Goal: Transaction & Acquisition: Purchase product/service

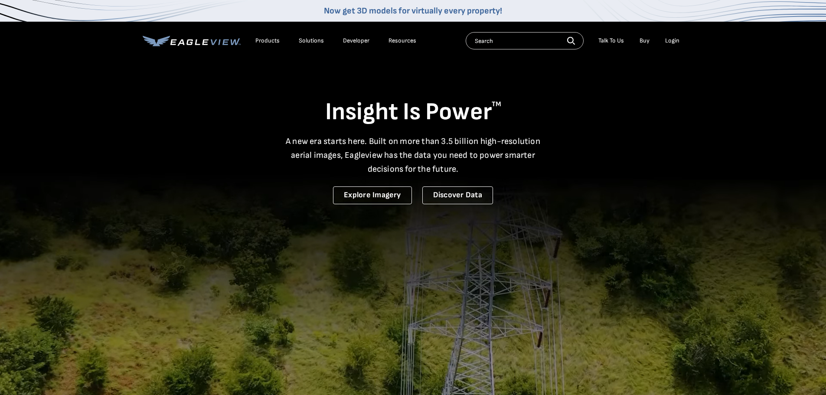
click at [671, 41] on div "Login" at bounding box center [672, 41] width 14 height 8
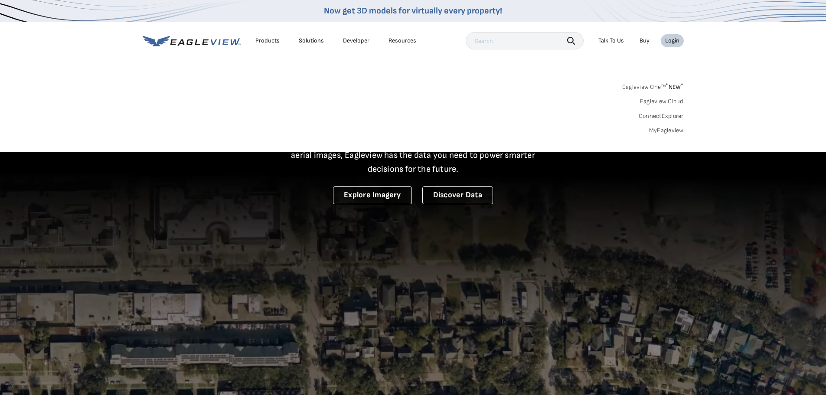
click at [662, 130] on link "MyEagleview" at bounding box center [666, 131] width 35 height 8
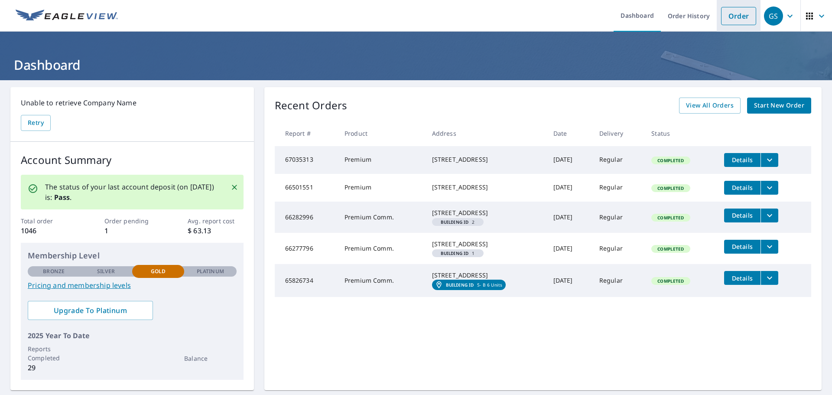
click at [721, 14] on link "Order" at bounding box center [738, 16] width 35 height 18
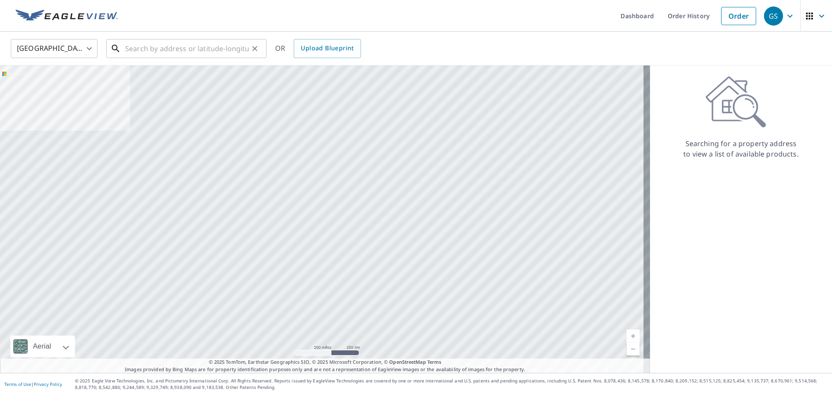
click at [172, 47] on input "text" at bounding box center [187, 48] width 124 height 24
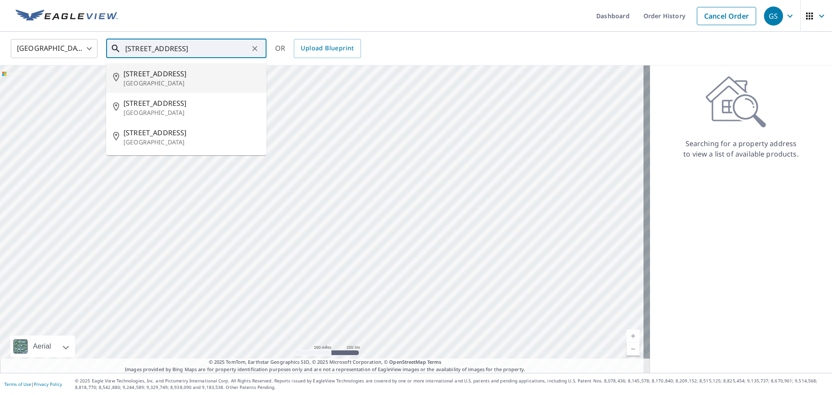
click at [180, 74] on span "7981 SW 148th St" at bounding box center [192, 74] width 136 height 10
type input "7981 SW 148th St Palmetto Bay, FL 33158"
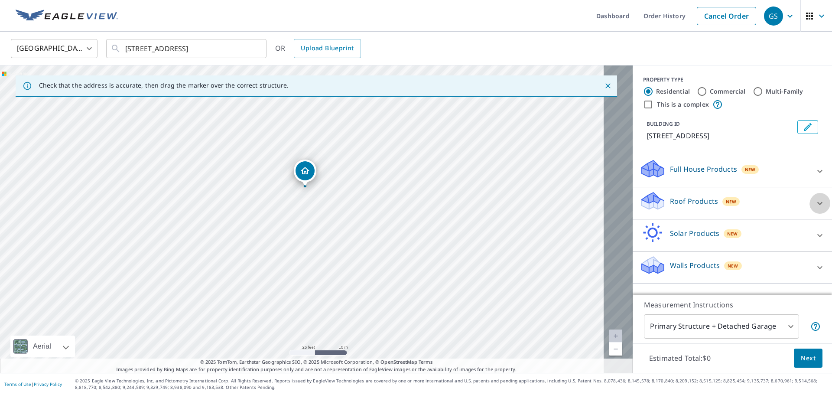
click at [810, 208] on div at bounding box center [820, 203] width 21 height 21
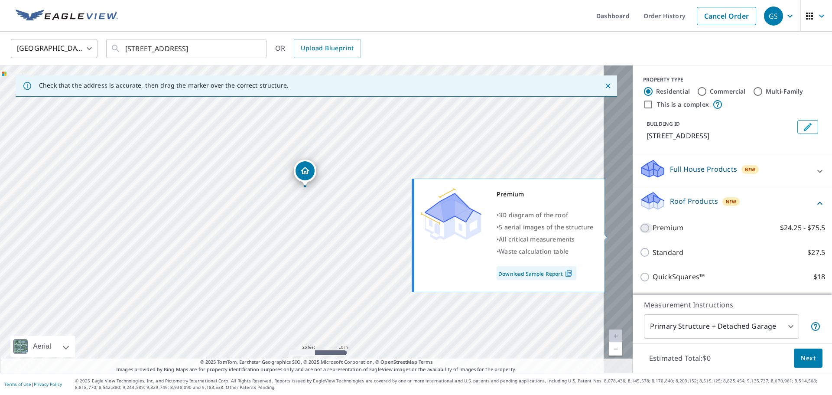
click at [640, 233] on input "Premium $24.25 - $75.5" at bounding box center [646, 228] width 13 height 10
checkbox input "true"
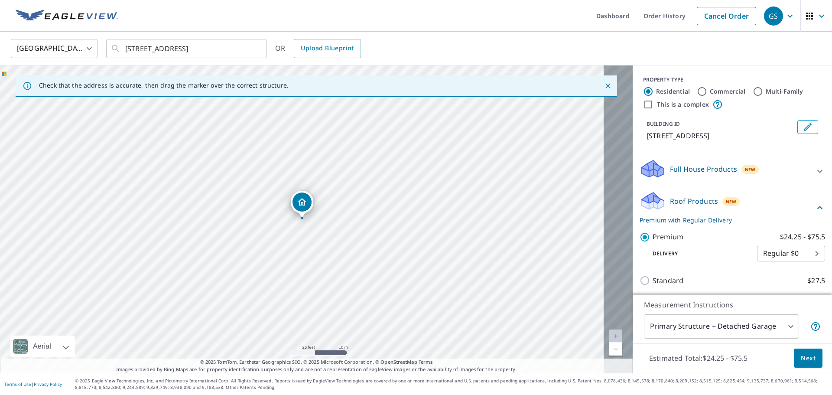
click at [806, 354] on span "Next" at bounding box center [808, 358] width 15 height 11
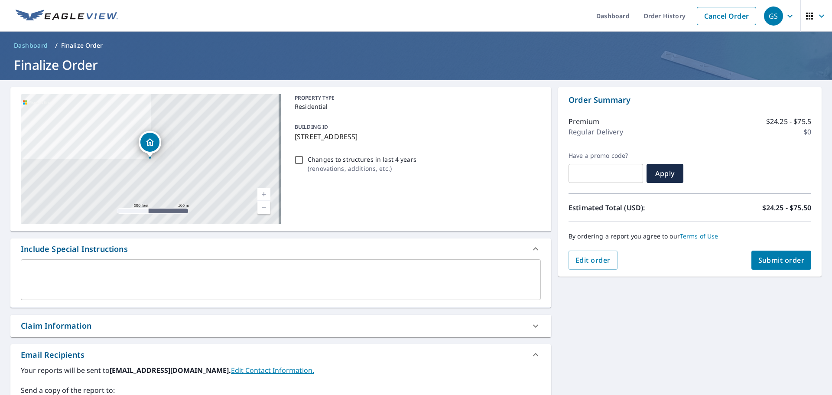
click at [791, 263] on span "Submit order" at bounding box center [782, 260] width 46 height 10
checkbox input "true"
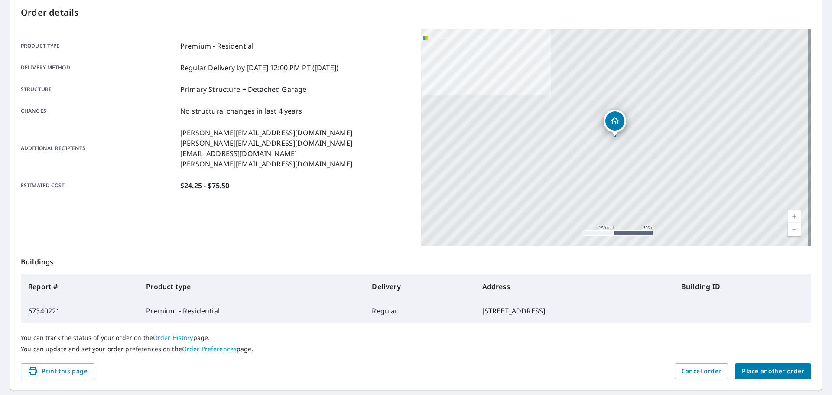
scroll to position [118, 0]
